Goal: Navigation & Orientation: Understand site structure

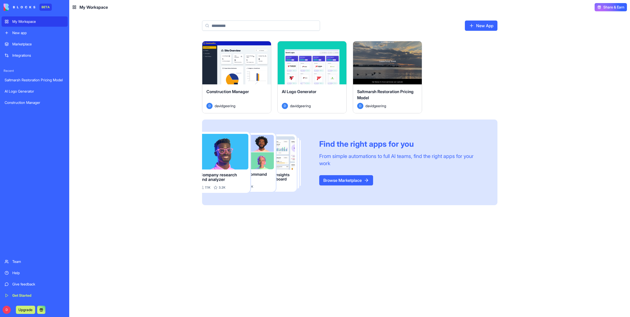
click at [28, 9] on img at bounding box center [20, 7] width 32 height 7
click at [28, 43] on div "Marketplace" at bounding box center [38, 44] width 52 height 5
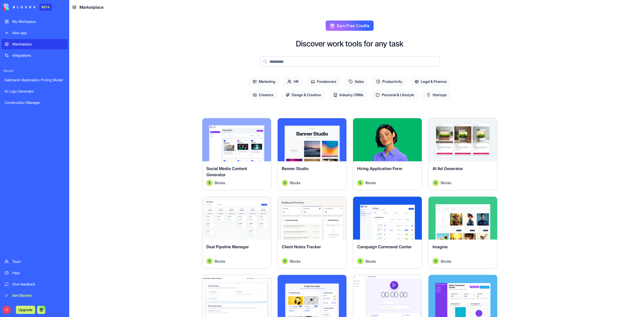
click at [439, 94] on span "Startups" at bounding box center [436, 94] width 28 height 9
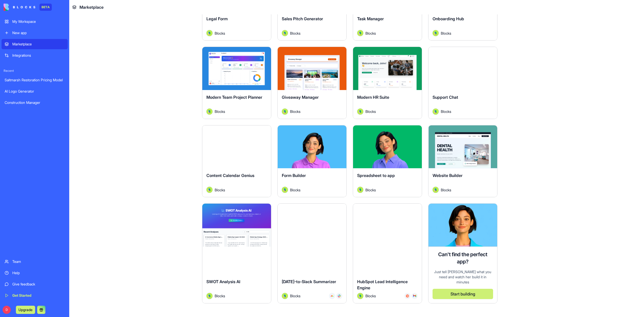
scroll to position [485, 0]
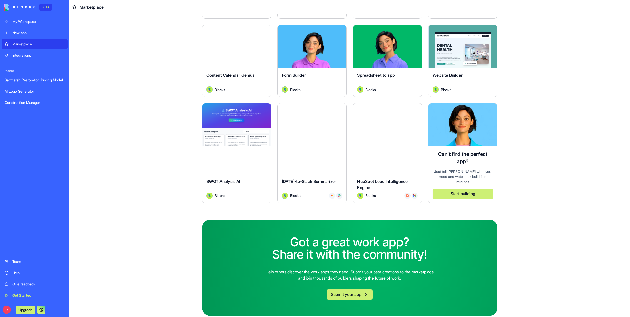
click at [460, 45] on button "Explore" at bounding box center [463, 46] width 38 height 10
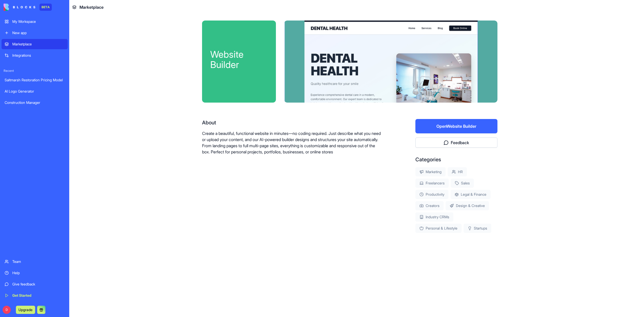
click at [21, 92] on div "AI Logo Generator" at bounding box center [35, 91] width 60 height 5
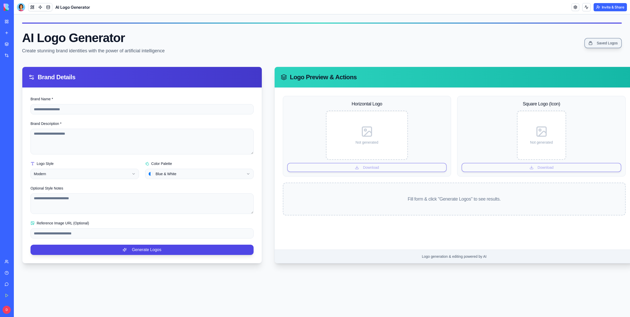
click at [609, 45] on link "Saved Logos" at bounding box center [602, 43] width 37 height 10
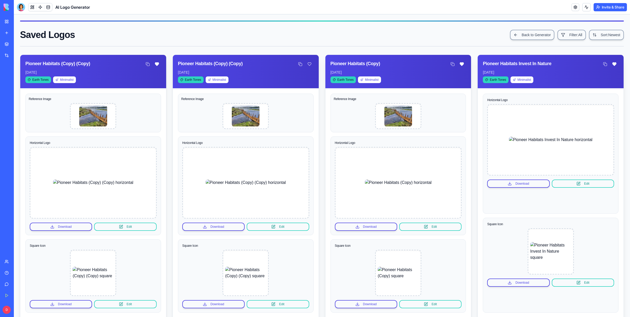
click at [5, 8] on img at bounding box center [20, 7] width 32 height 7
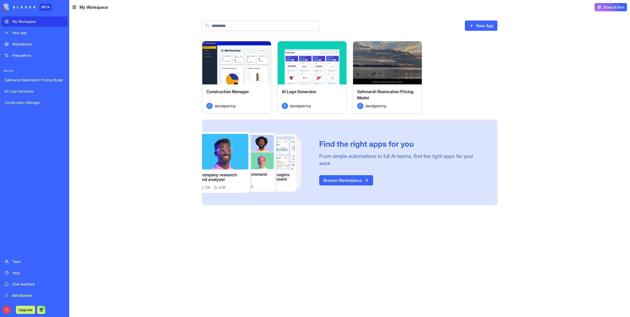
click at [18, 265] on link "Team" at bounding box center [35, 261] width 66 height 10
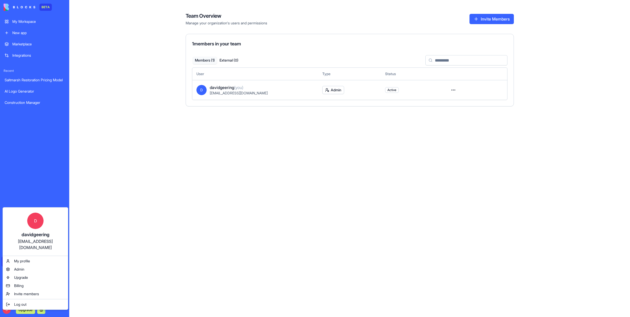
click at [5, 308] on html "BETA My Workspace New app Marketplace Integrations Recent Saltmarsh Restoration…" at bounding box center [315, 158] width 630 height 317
click at [14, 283] on span "Billing" at bounding box center [18, 285] width 9 height 5
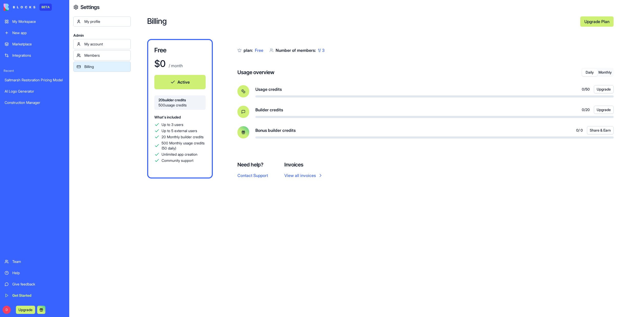
click at [591, 73] on button "Daily" at bounding box center [589, 72] width 15 height 7
click at [605, 70] on button "Monthly" at bounding box center [605, 72] width 15 height 7
click at [590, 73] on button "Daily" at bounding box center [589, 72] width 15 height 7
click at [20, 56] on div "Integrations" at bounding box center [38, 55] width 52 height 5
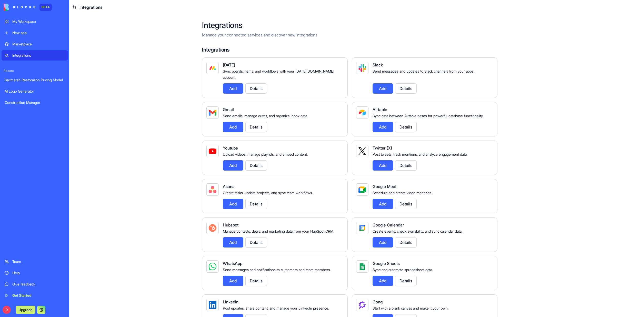
click at [21, 33] on div "New app" at bounding box center [38, 32] width 52 height 5
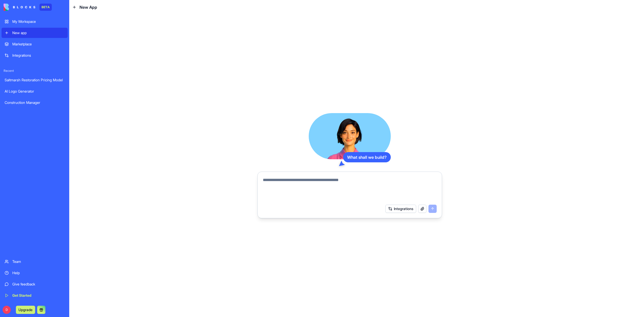
click at [13, 260] on div "Team" at bounding box center [38, 261] width 52 height 5
